Goal: Book appointment/travel/reservation

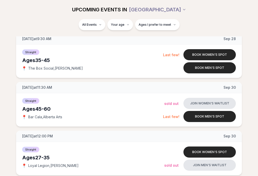
scroll to position [1334, 0]
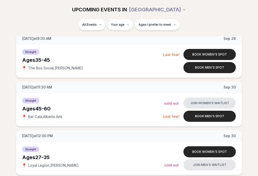
click at [210, 111] on button "Book men's spot" at bounding box center [209, 115] width 52 height 11
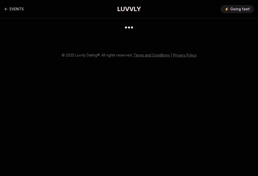
click at [208, 175] on html "EVENTS LUVVLY ⚡️ Going fast! © 2025 Luvvly Dating®. All rights reserved. Terms …" at bounding box center [129, 88] width 258 height 176
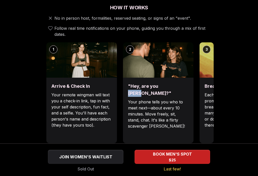
scroll to position [185, 0]
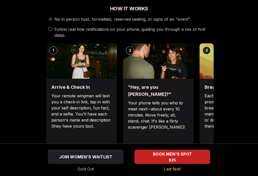
click at [187, 78] on div ""Hey, are you [PERSON_NAME]?" Your phone tells you who to meet next—about every…" at bounding box center [158, 110] width 70 height 65
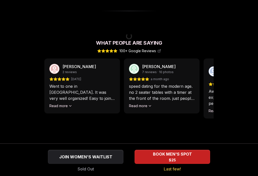
scroll to position [332, 0]
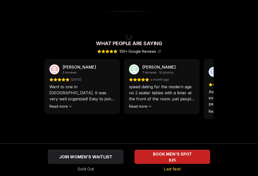
click at [148, 104] on icon at bounding box center [150, 106] width 4 height 4
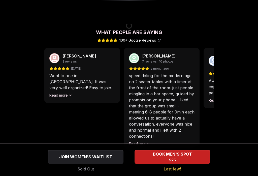
scroll to position [343, 0]
click at [71, 93] on icon at bounding box center [70, 95] width 4 height 4
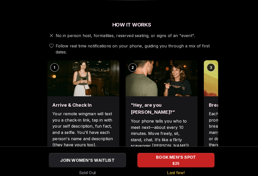
scroll to position [170, 5]
click at [149, 72] on img at bounding box center [158, 76] width 70 height 35
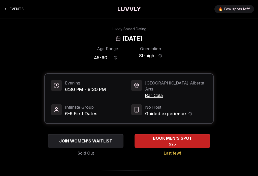
scroll to position [0, 0]
click at [10, 11] on link "EVENTS" at bounding box center [14, 9] width 20 height 10
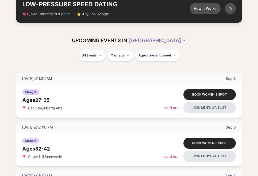
scroll to position [33, 0]
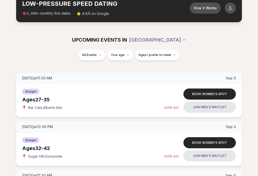
click at [128, 58] on button "Your age" at bounding box center [120, 54] width 26 height 11
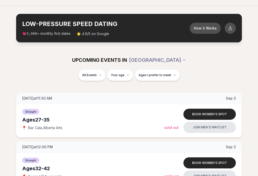
scroll to position [12, 0]
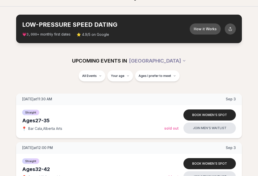
click at [214, 29] on button "How it Works" at bounding box center [204, 28] width 31 height 11
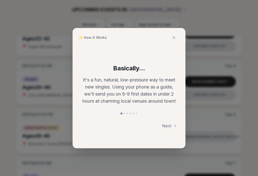
scroll to position [143, 0]
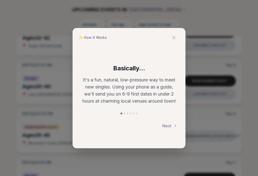
click at [162, 131] on button "Next" at bounding box center [169, 125] width 15 height 11
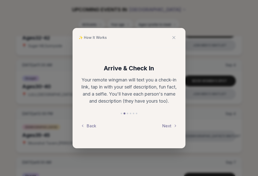
click at [173, 128] on icon at bounding box center [175, 126] width 4 height 4
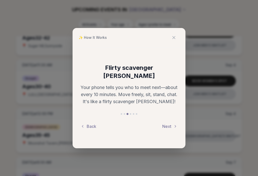
click at [173, 128] on icon at bounding box center [175, 126] width 4 height 4
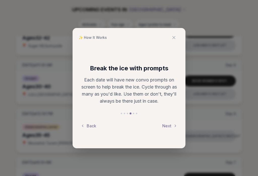
click at [173, 128] on icon at bounding box center [175, 126] width 4 height 4
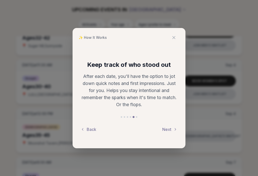
click at [173, 131] on icon at bounding box center [175, 129] width 4 height 4
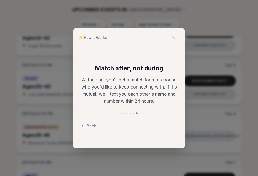
click at [171, 40] on icon at bounding box center [173, 37] width 5 height 5
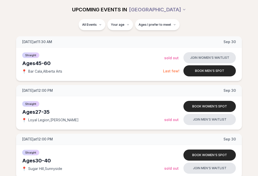
scroll to position [1377, 0]
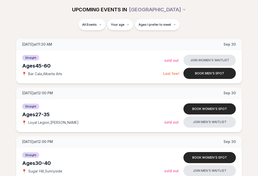
click at [209, 74] on button "Book men's spot" at bounding box center [209, 73] width 52 height 11
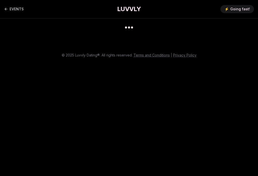
scroll to position [12, 0]
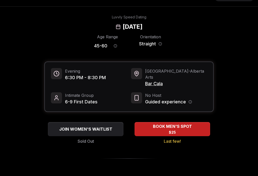
click at [156, 80] on span "Bar Cala" at bounding box center [176, 83] width 62 height 7
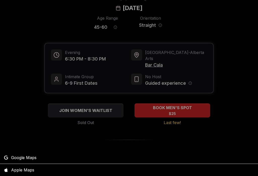
scroll to position [29, 0]
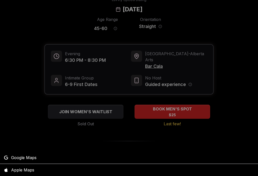
click at [157, 63] on span "Bar Cala" at bounding box center [176, 66] width 62 height 7
click at [156, 63] on span "Bar Cala" at bounding box center [176, 66] width 62 height 7
click at [153, 63] on span "Bar Cala" at bounding box center [176, 66] width 62 height 7
click at [155, 63] on span "Bar Cala" at bounding box center [176, 66] width 62 height 7
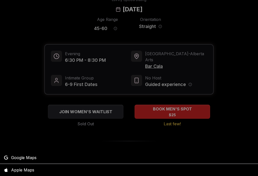
click at [154, 63] on span "Bar Cala" at bounding box center [176, 66] width 62 height 7
click at [153, 63] on span "Bar Cala" at bounding box center [176, 66] width 62 height 7
click at [145, 63] on span "Bar Cala" at bounding box center [176, 66] width 62 height 7
click at [145, 56] on span "Portland - Alberta Arts" at bounding box center [176, 57] width 62 height 12
click at [29, 158] on span "Google Maps" at bounding box center [23, 157] width 25 height 6
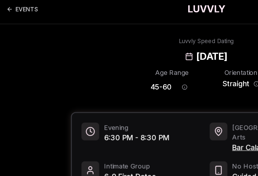
scroll to position [0, 0]
